Goal: Task Accomplishment & Management: Manage account settings

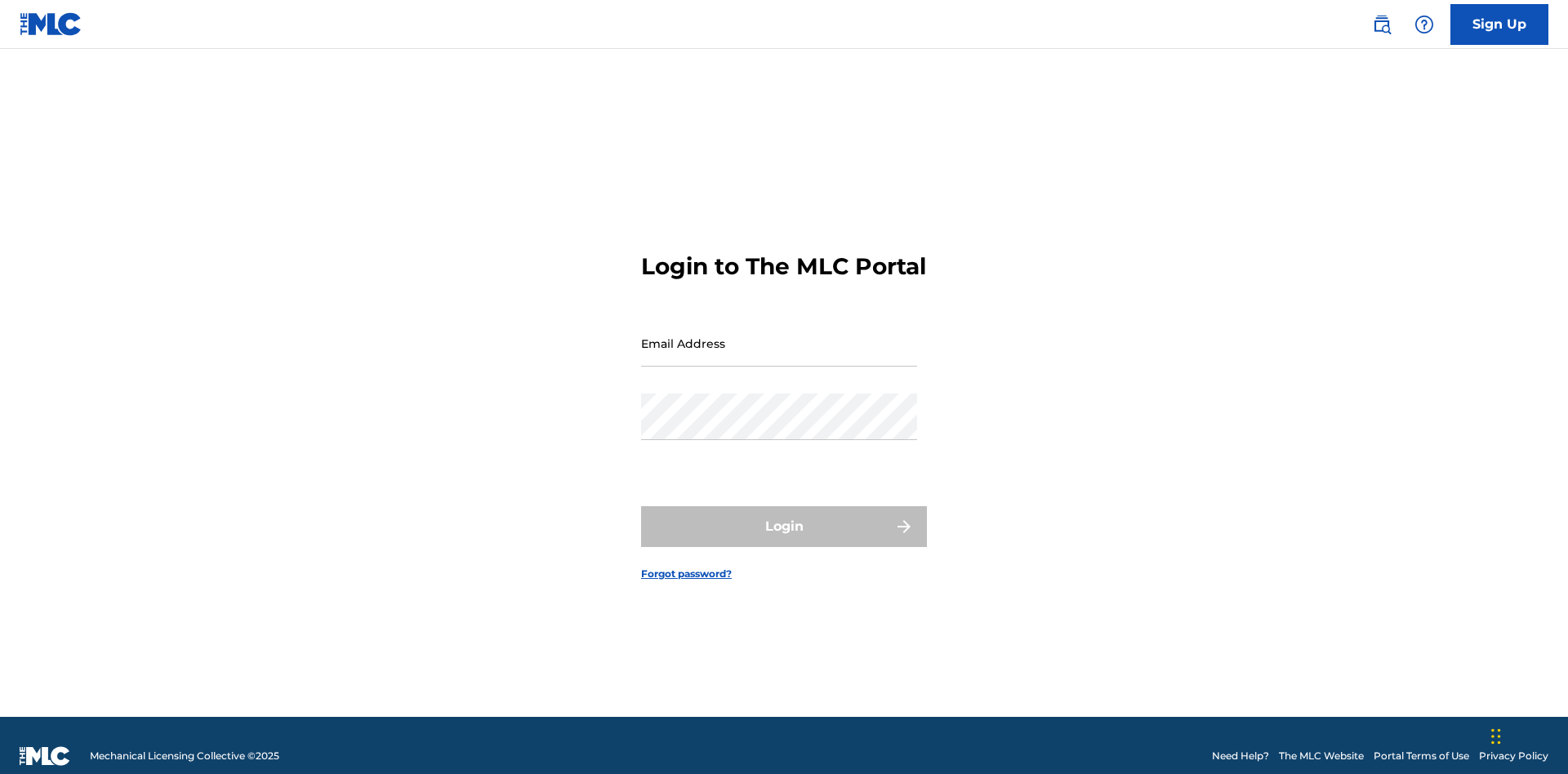
scroll to position [22, 0]
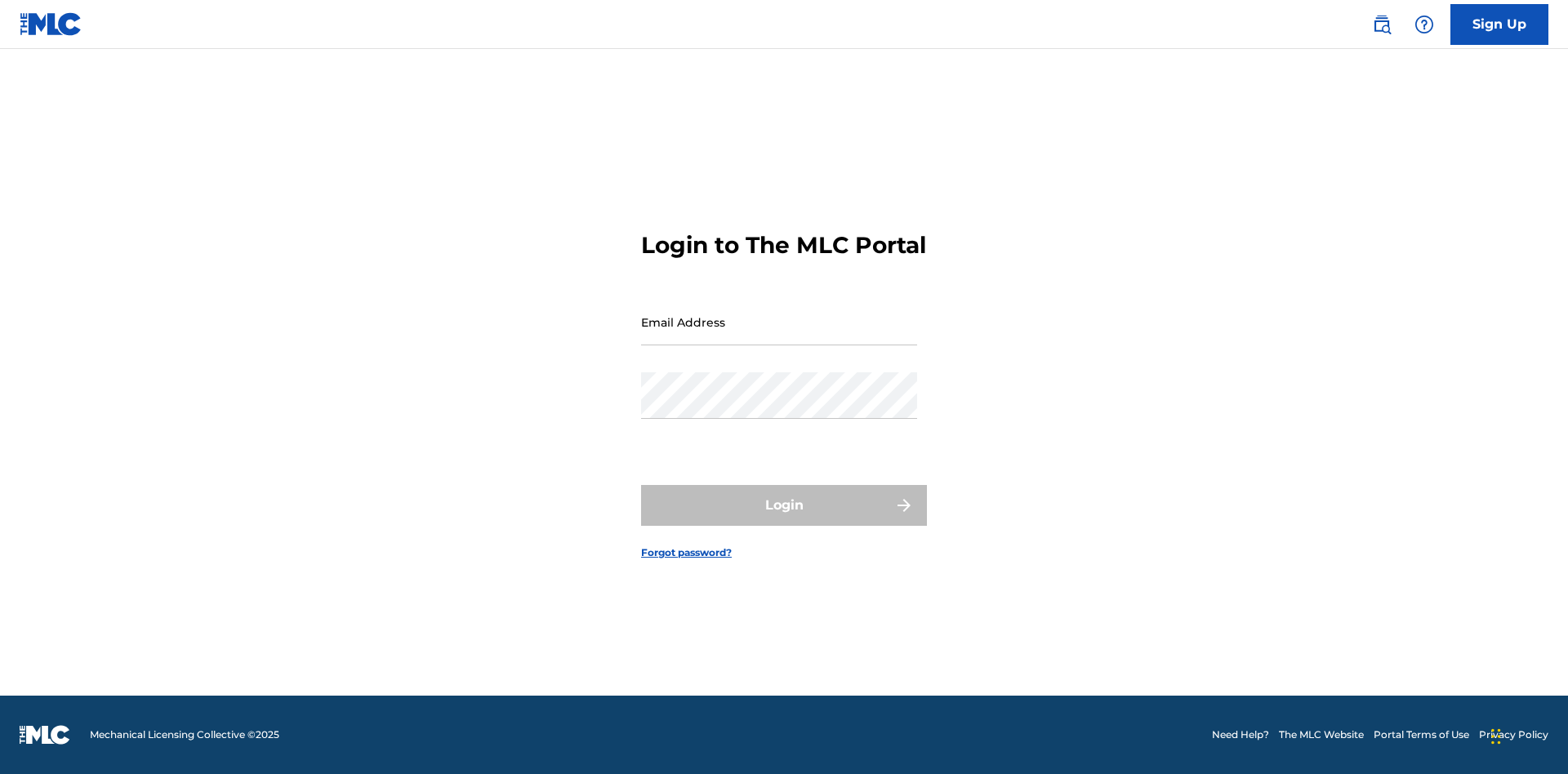
click at [779, 335] on input "Email Address" at bounding box center [779, 321] width 276 height 46
type input "Krystal.Ribble@themlc.com"
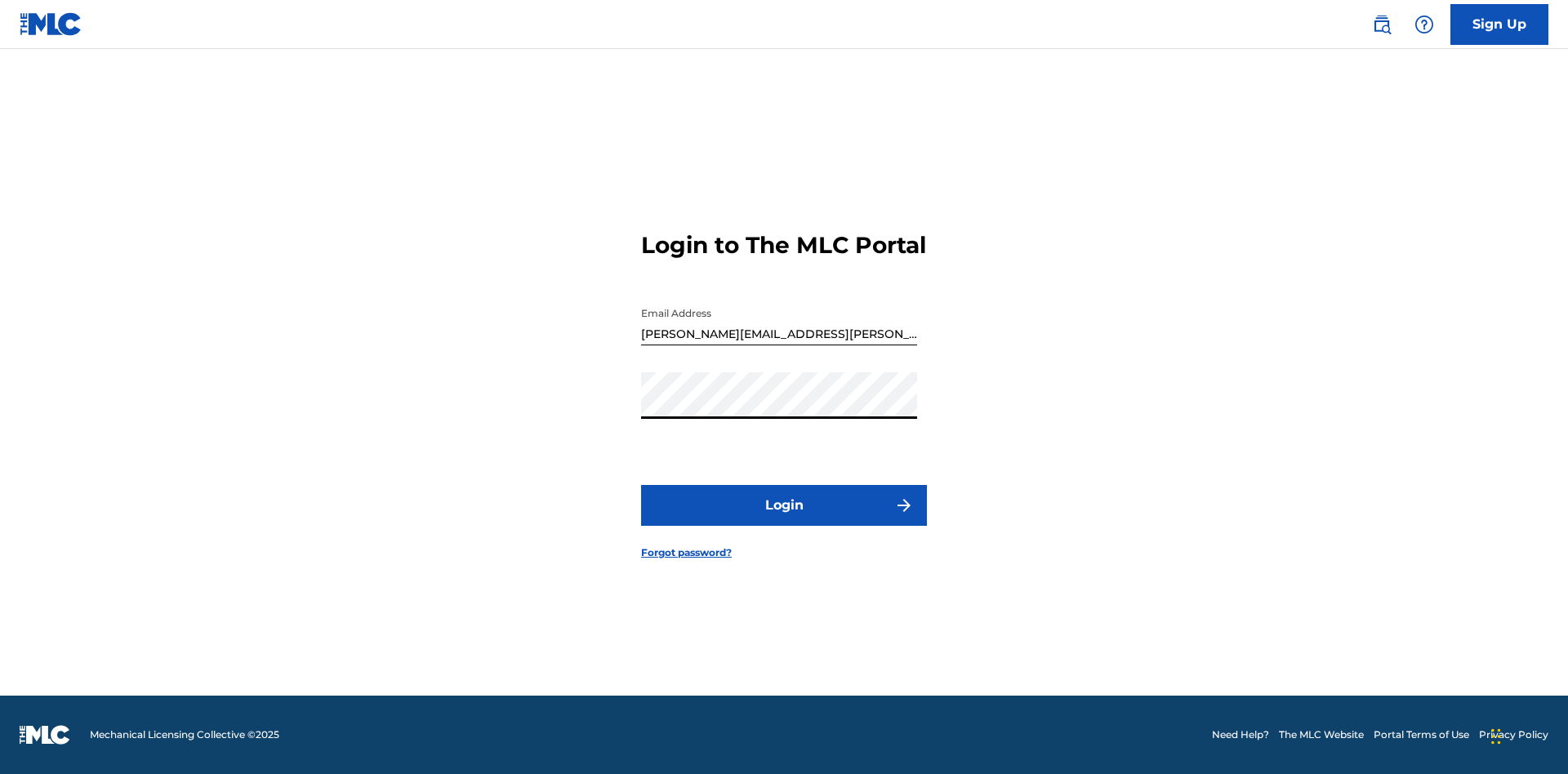
click at [784, 520] on button "Login" at bounding box center [784, 505] width 286 height 40
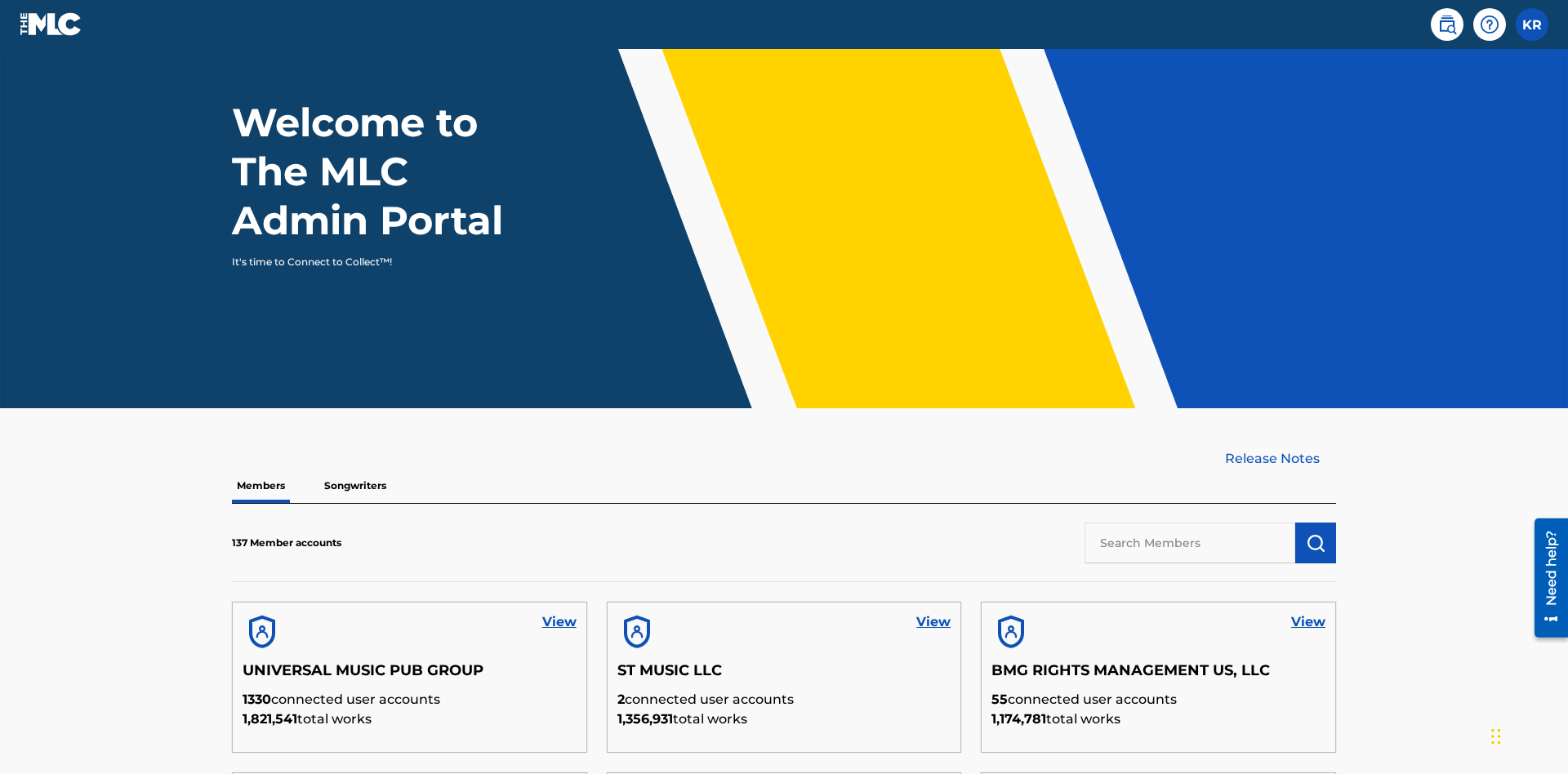
click at [1189, 523] on input "text" at bounding box center [1190, 542] width 211 height 40
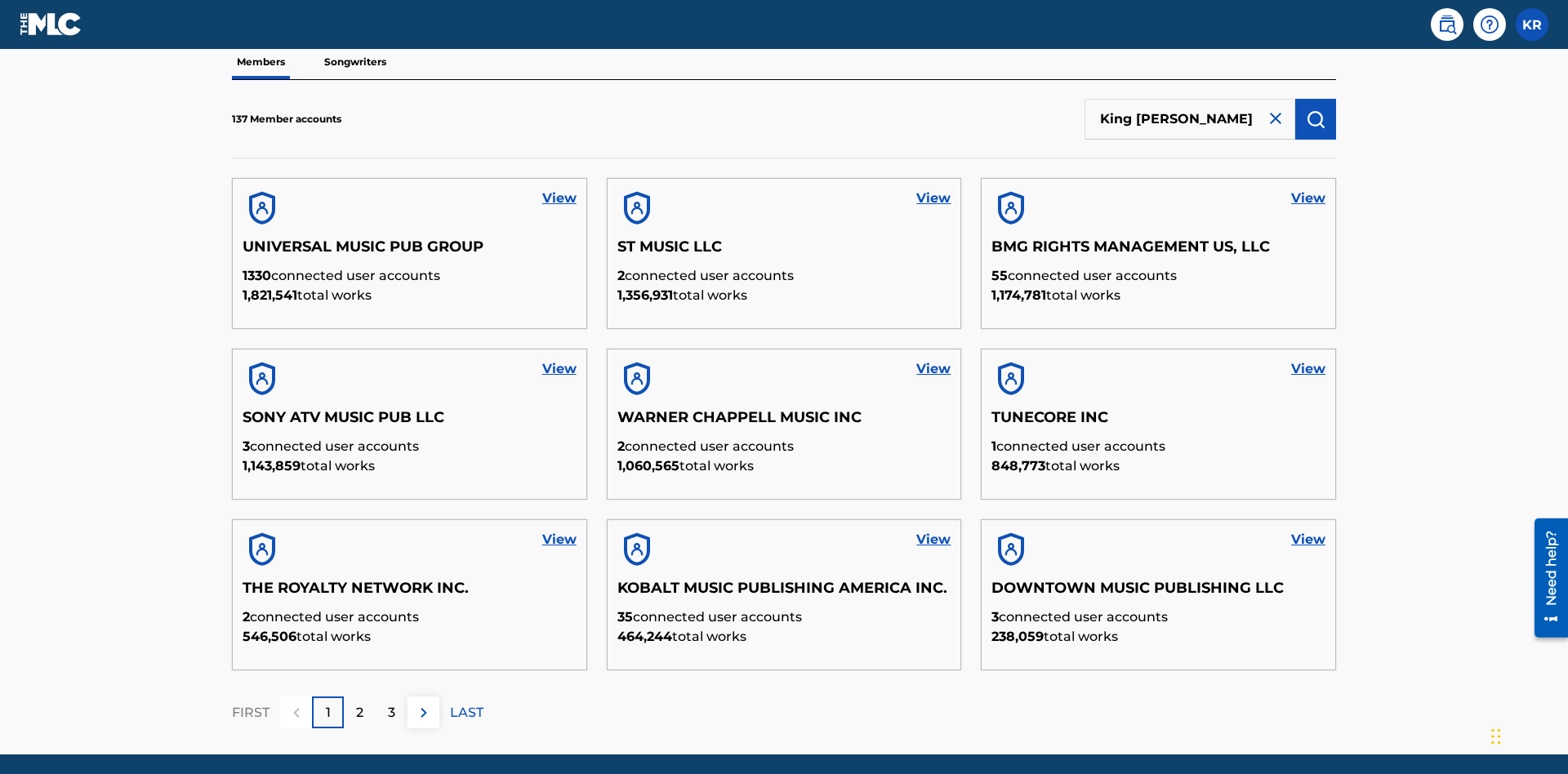
type input "King McTesterson"
click at [1316, 109] on img "submit" at bounding box center [1316, 119] width 20 height 20
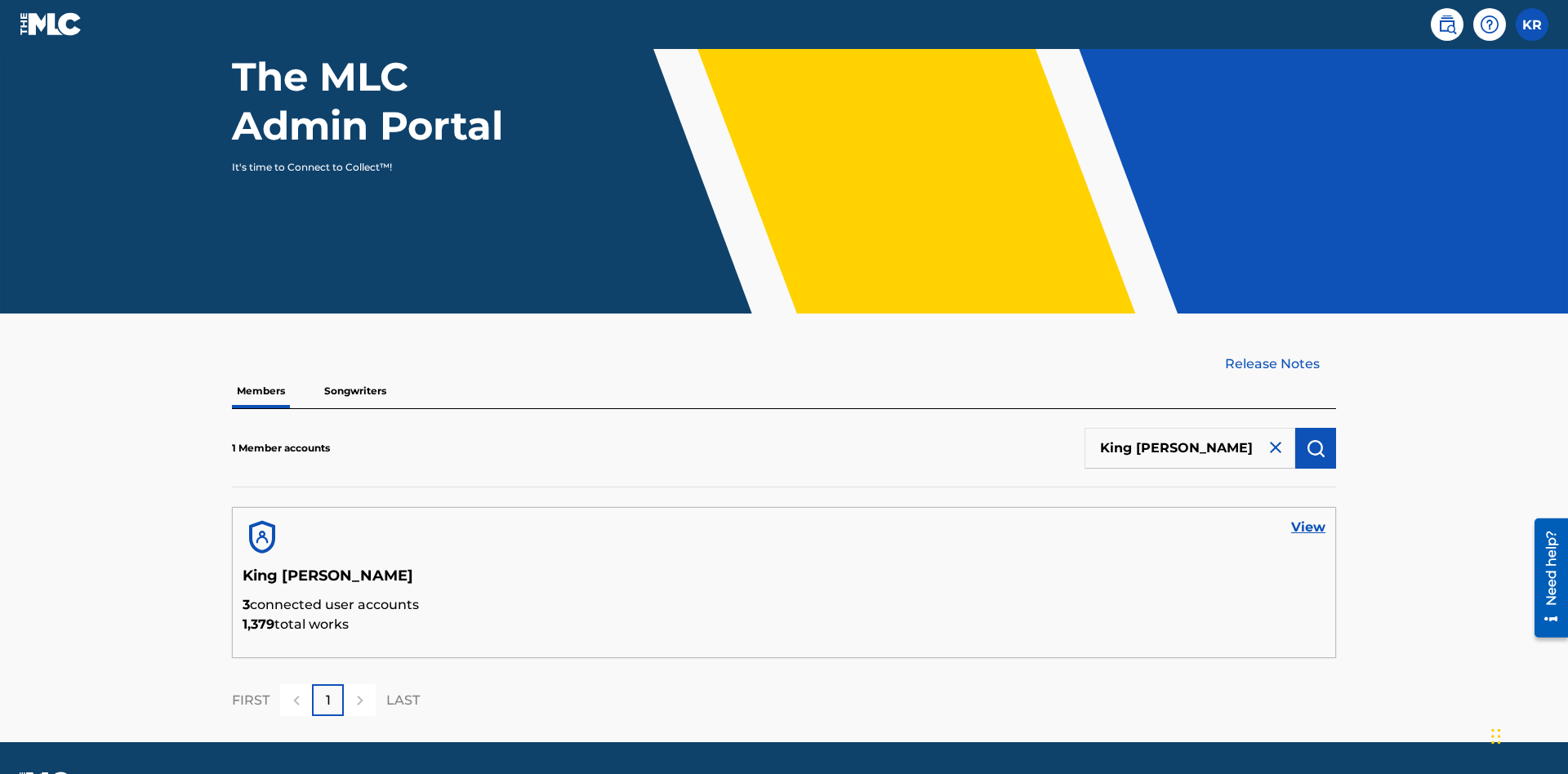
click at [1308, 518] on link "View" at bounding box center [1308, 527] width 34 height 20
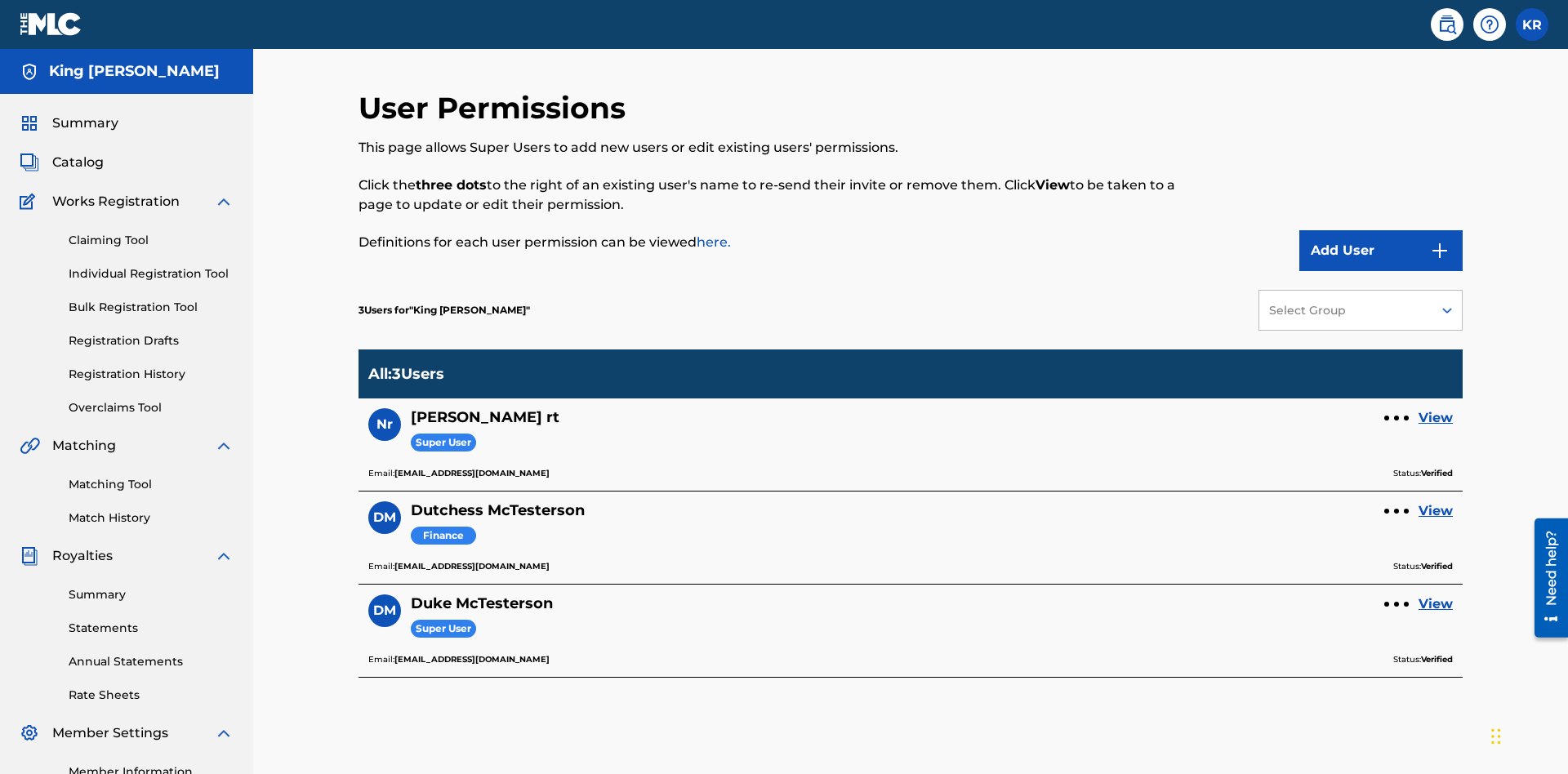
click at [1397, 415] on div at bounding box center [1396, 417] width 5 height 5
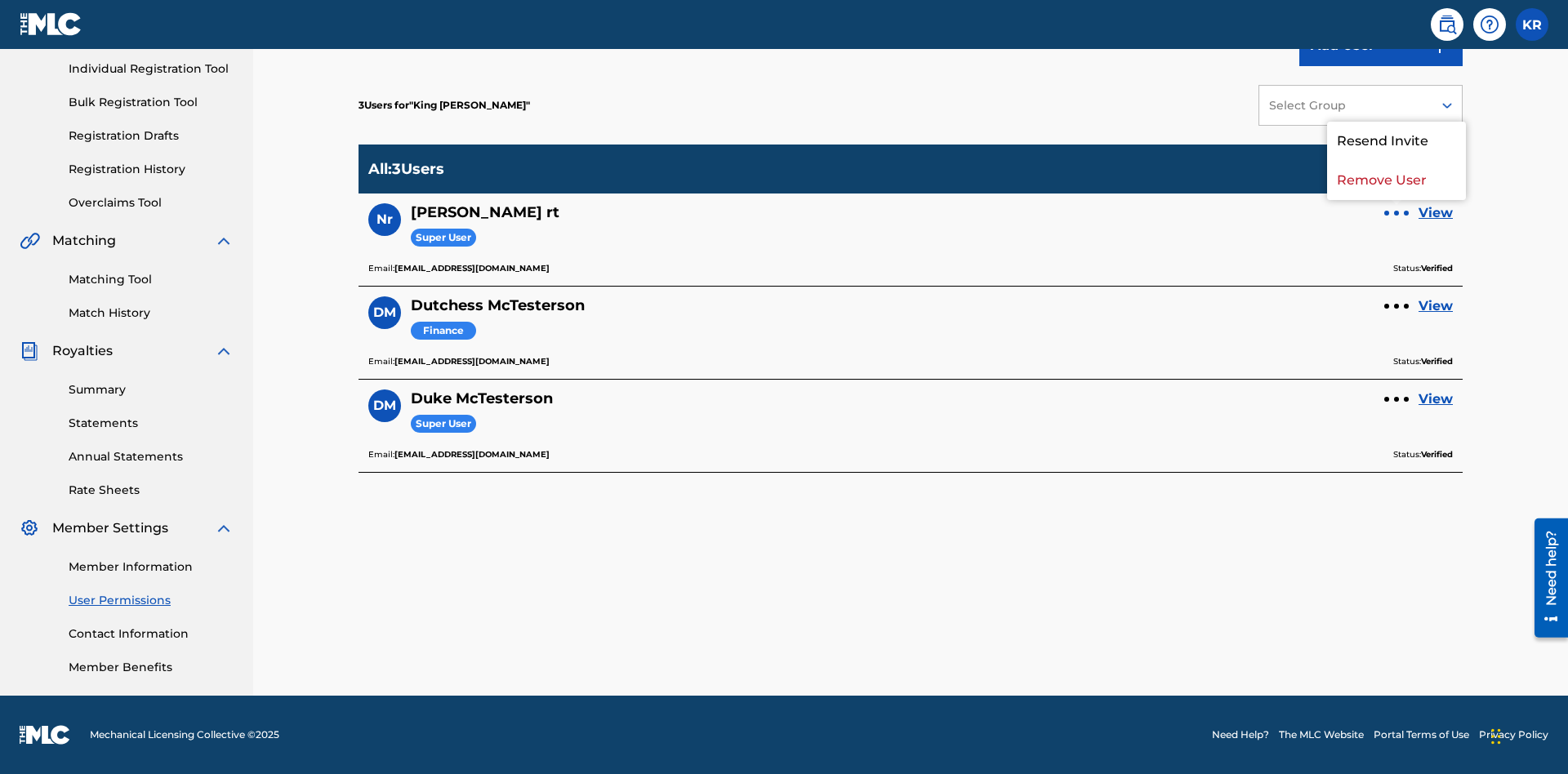
click at [1397, 181] on p "Remove User" at bounding box center [1396, 181] width 138 height 40
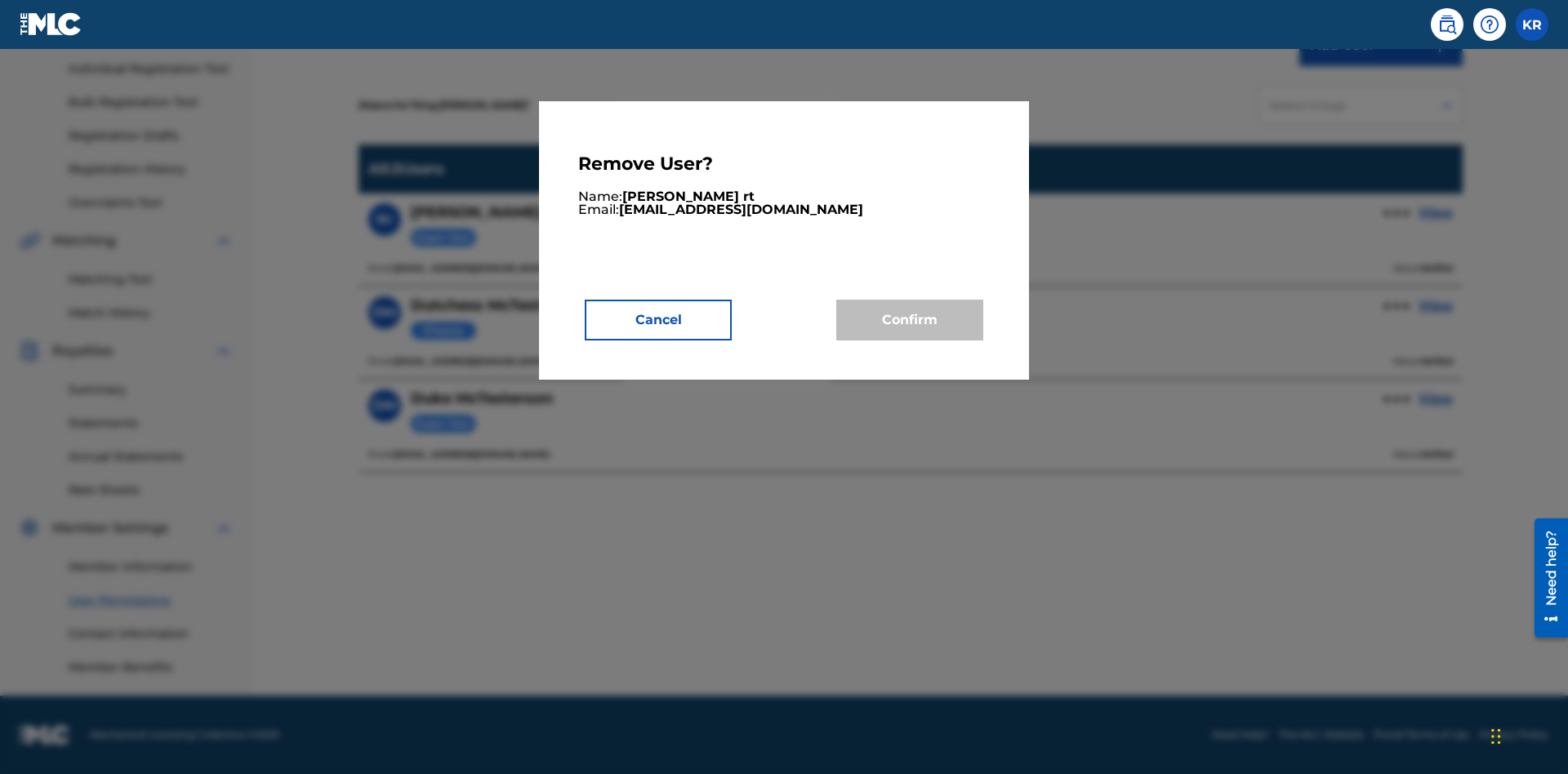
click at [658, 319] on button "Cancel" at bounding box center [658, 319] width 147 height 40
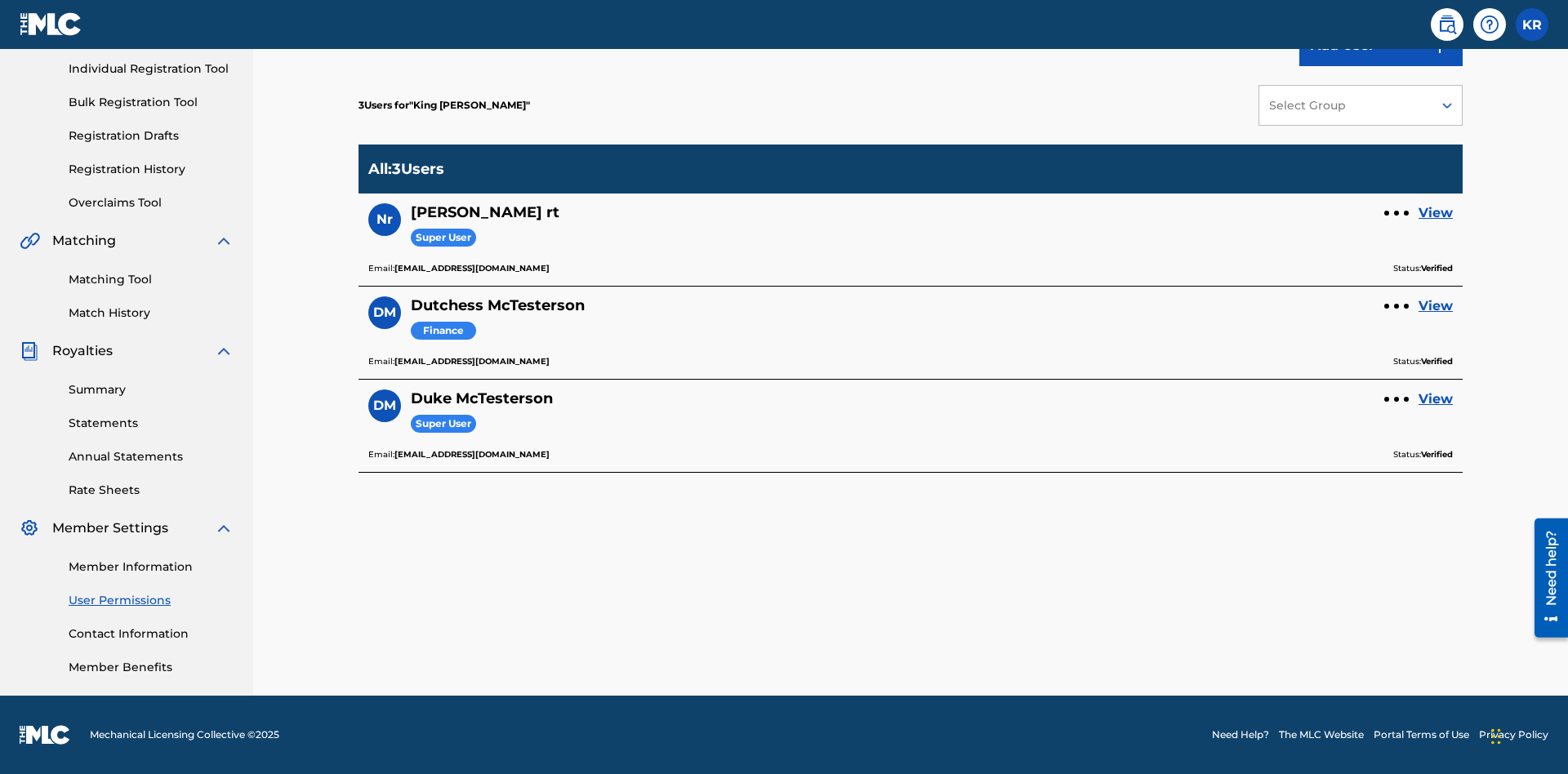
click at [1436, 213] on link "View" at bounding box center [1435, 213] width 34 height 20
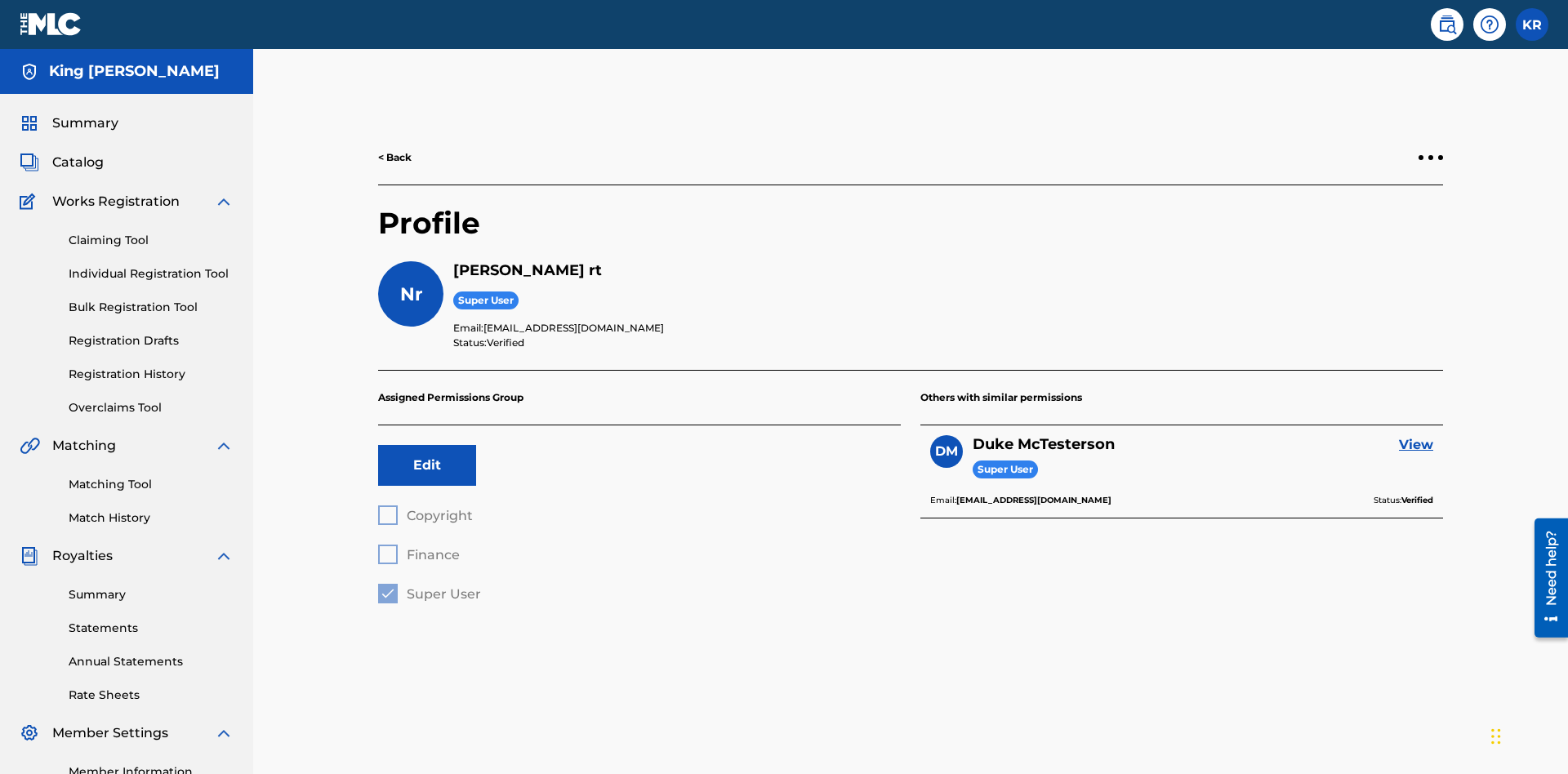
scroll to position [57, 0]
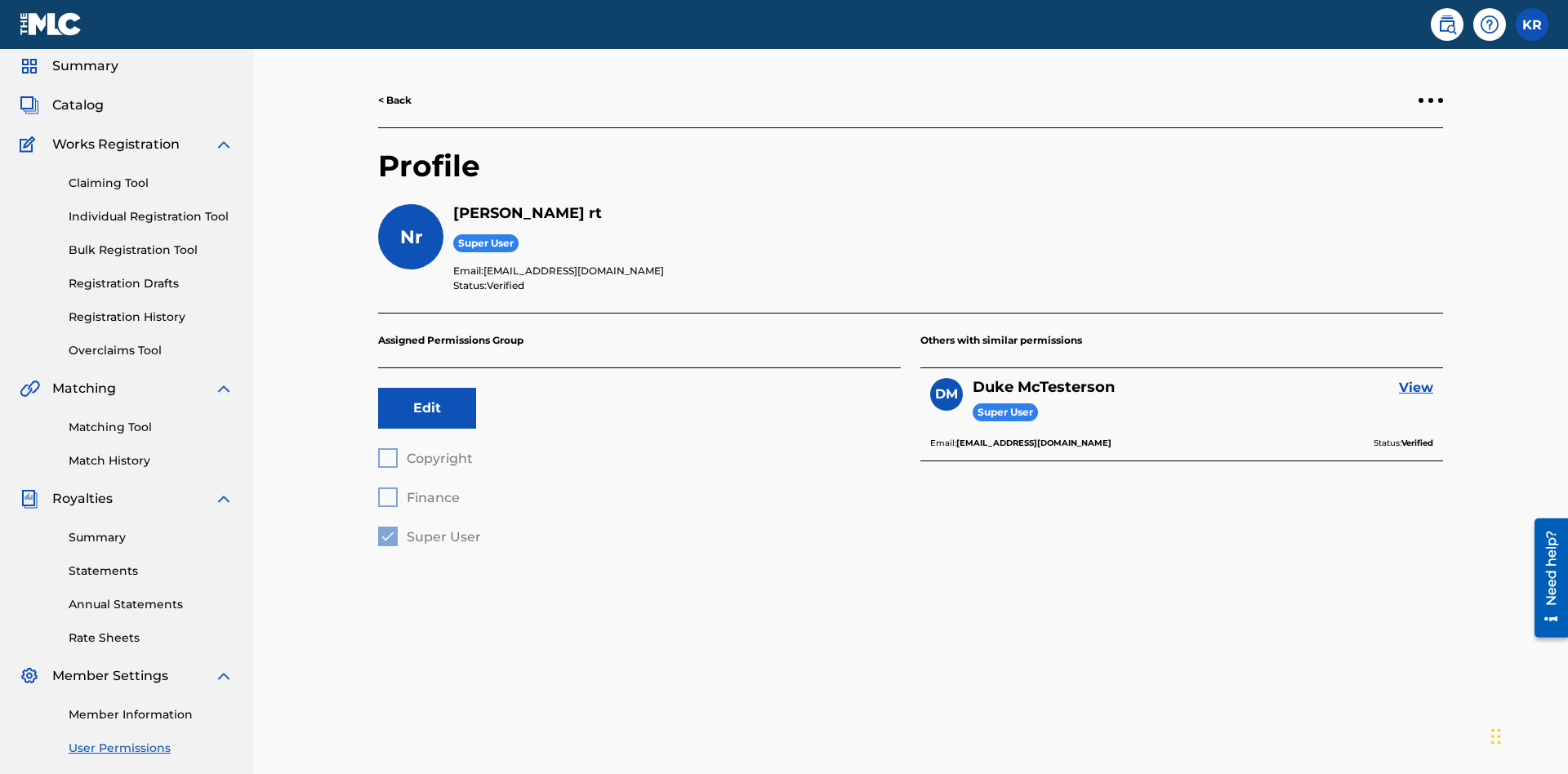
click at [1431, 101] on div at bounding box center [1431, 100] width 5 height 5
click at [1431, 88] on p "Remove User" at bounding box center [1431, 68] width 138 height 40
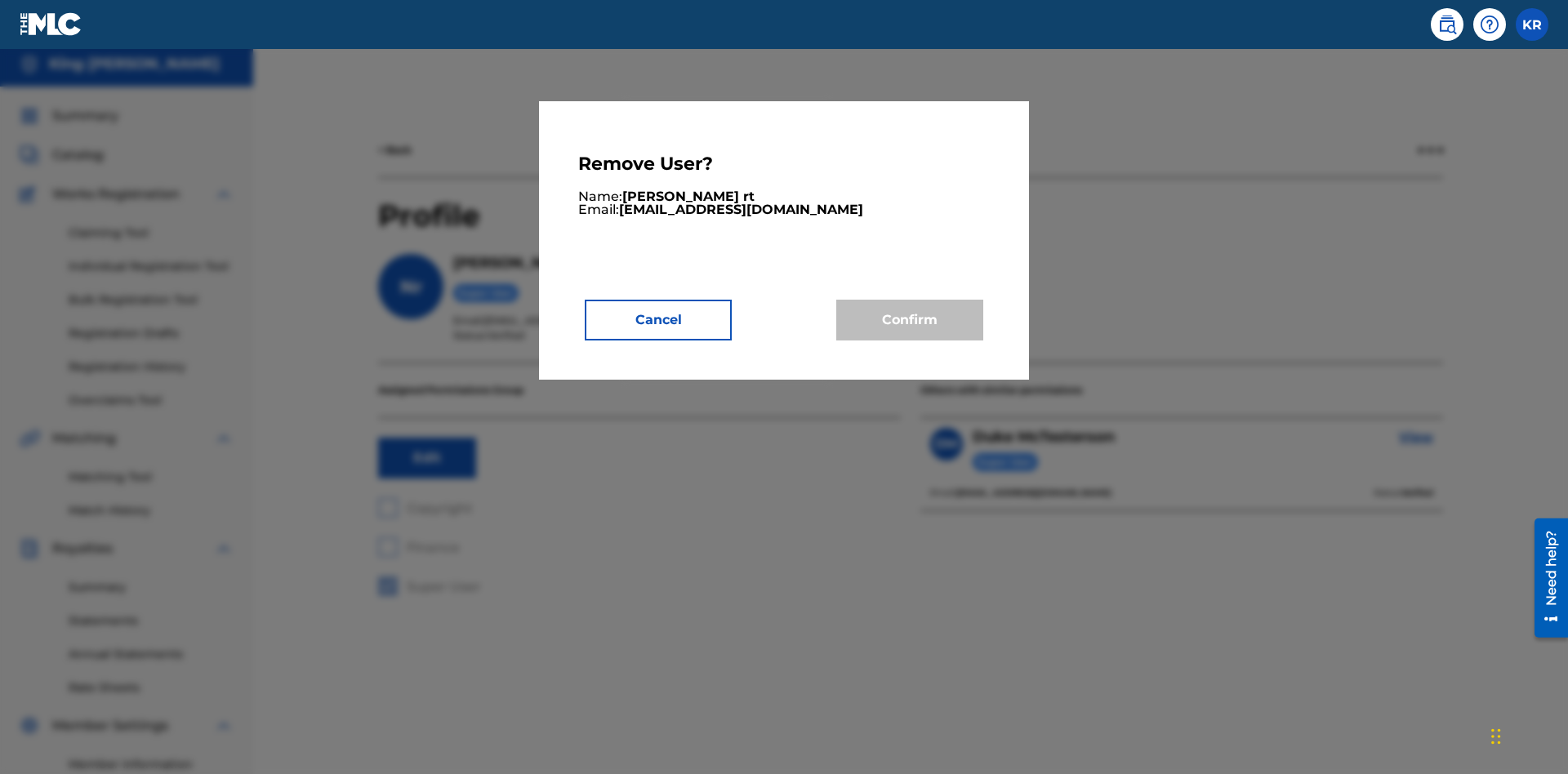
scroll to position [205, 0]
